Goal: Information Seeking & Learning: Learn about a topic

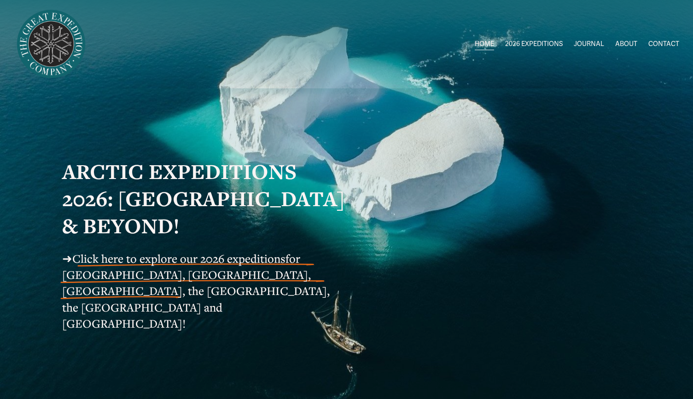
click at [0, 0] on span "Greenland AUG-SEPT" at bounding box center [0, 0] width 0 height 0
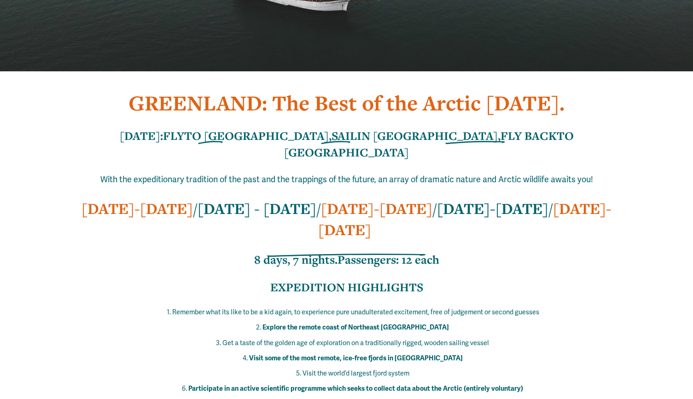
scroll to position [246, 0]
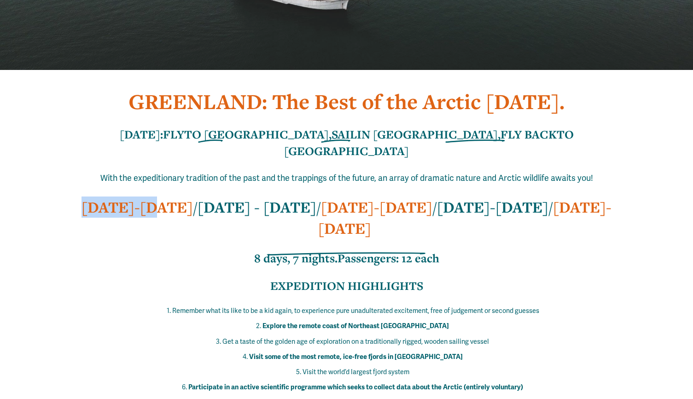
drag, startPoint x: 177, startPoint y: 191, endPoint x: 105, endPoint y: 191, distance: 71.4
click at [105, 197] on strong "[DATE]-[DATE]" at bounding box center [137, 207] width 111 height 20
click at [140, 197] on strong "[DATE]-[DATE]" at bounding box center [137, 207] width 111 height 20
drag, startPoint x: 140, startPoint y: 187, endPoint x: 182, endPoint y: 193, distance: 42.3
click at [161, 197] on strong "[DATE]-[DATE]" at bounding box center [137, 207] width 111 height 20
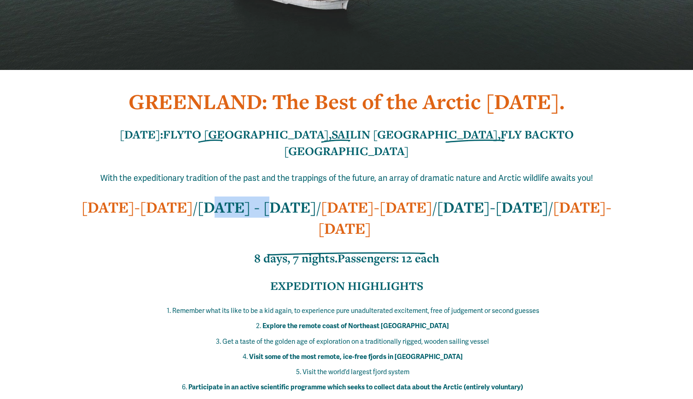
drag, startPoint x: 210, startPoint y: 193, endPoint x: 271, endPoint y: 195, distance: 60.8
click at [271, 197] on strong "[DATE] - [DATE]" at bounding box center [257, 207] width 119 height 20
drag, startPoint x: 308, startPoint y: 188, endPoint x: 255, endPoint y: 192, distance: 52.6
click at [255, 197] on strong "[DATE] - [DATE]" at bounding box center [257, 207] width 119 height 20
click at [292, 197] on strong "[DATE] - [DATE]" at bounding box center [257, 207] width 119 height 20
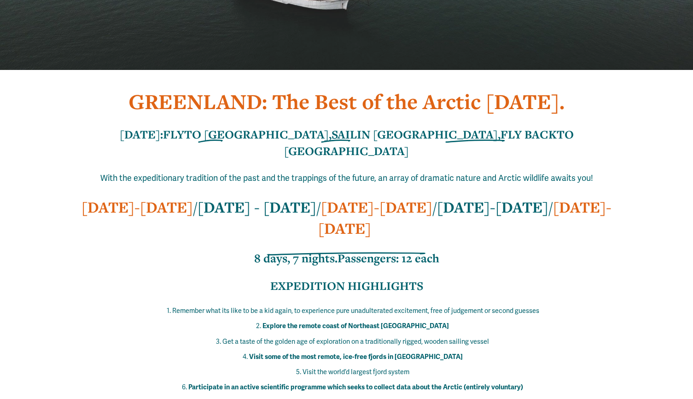
drag, startPoint x: 313, startPoint y: 190, endPoint x: 215, endPoint y: 183, distance: 97.9
click at [215, 197] on strong "[DATE] - [DATE]" at bounding box center [257, 207] width 119 height 20
drag, startPoint x: 316, startPoint y: 191, endPoint x: 308, endPoint y: 191, distance: 8.3
click at [308, 197] on h2 "[DATE]-[DATE] / [DATE] - [DATE] / [DATE]-[DATE] / [DATE]-[DATE] / [DATE]-[DATE]" at bounding box center [346, 218] width 569 height 42
drag, startPoint x: 319, startPoint y: 194, endPoint x: 201, endPoint y: 188, distance: 118.1
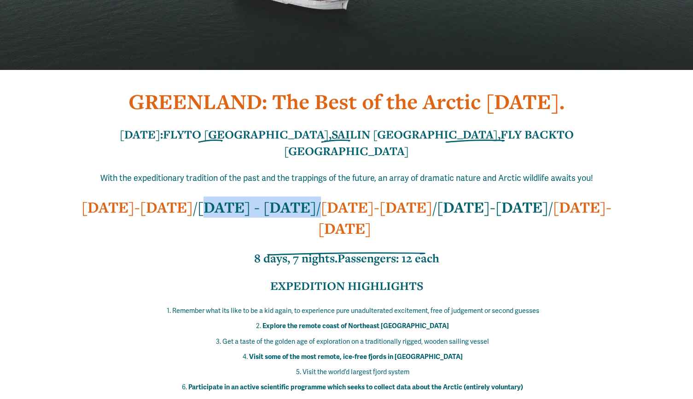
click at [201, 197] on h2 "[DATE]-[DATE] / [DATE] - [DATE] / [DATE]-[DATE] / [DATE]-[DATE] / [DATE]-[DATE]" at bounding box center [346, 218] width 569 height 42
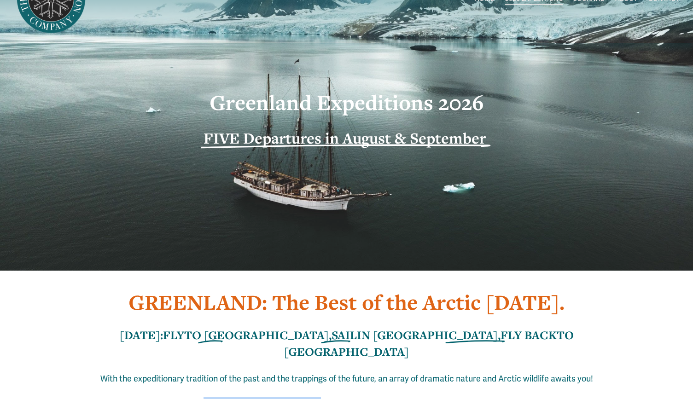
scroll to position [0, 0]
